Goal: Task Accomplishment & Management: Use online tool/utility

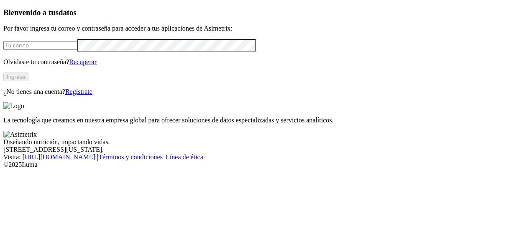
type input "[PERSON_NAME][EMAIL_ADDRESS][PERSON_NAME][DOMAIN_NAME]"
click at [28, 81] on button "Ingresa" at bounding box center [15, 76] width 25 height 9
